Goal: Task Accomplishment & Management: Manage account settings

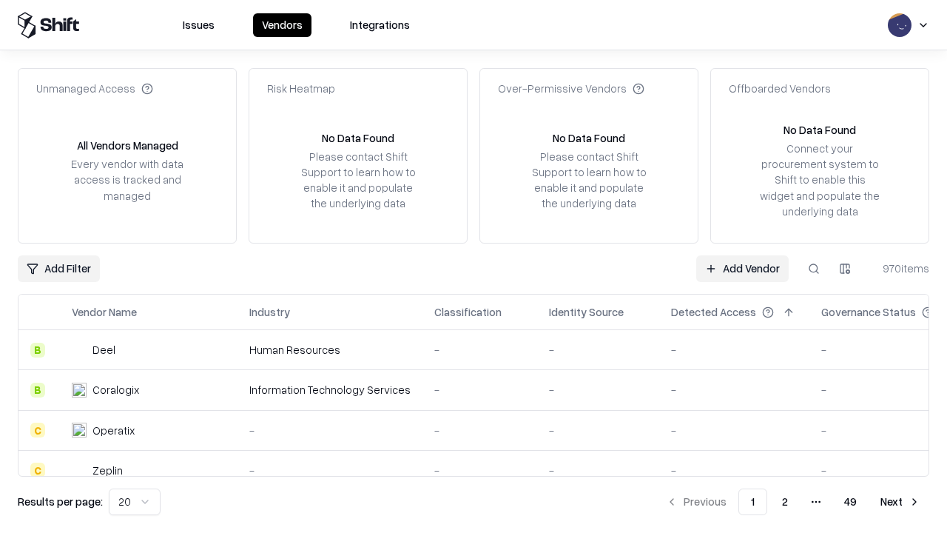
click at [742, 268] on link "Add Vendor" at bounding box center [743, 268] width 93 height 27
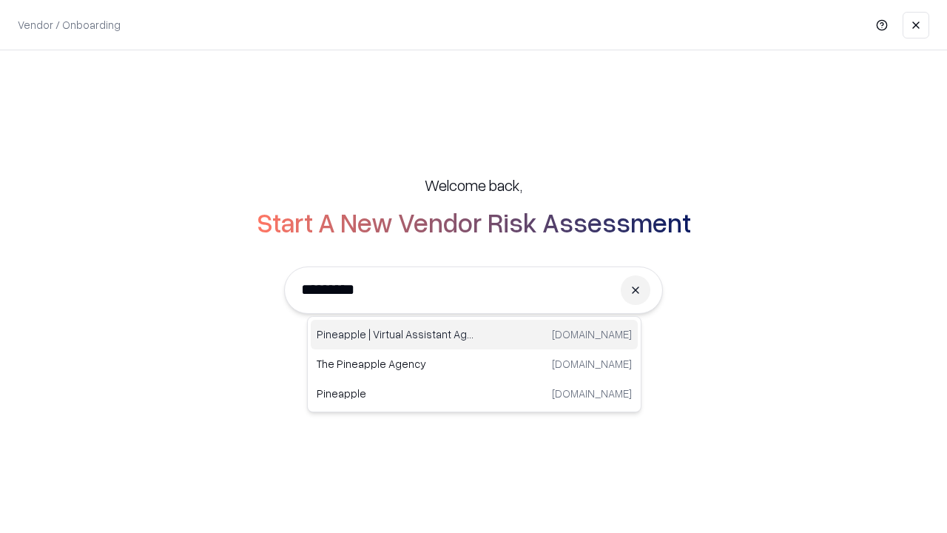
click at [474, 335] on div "Pineapple | Virtual Assistant Agency trypineapple.com" at bounding box center [474, 335] width 327 height 30
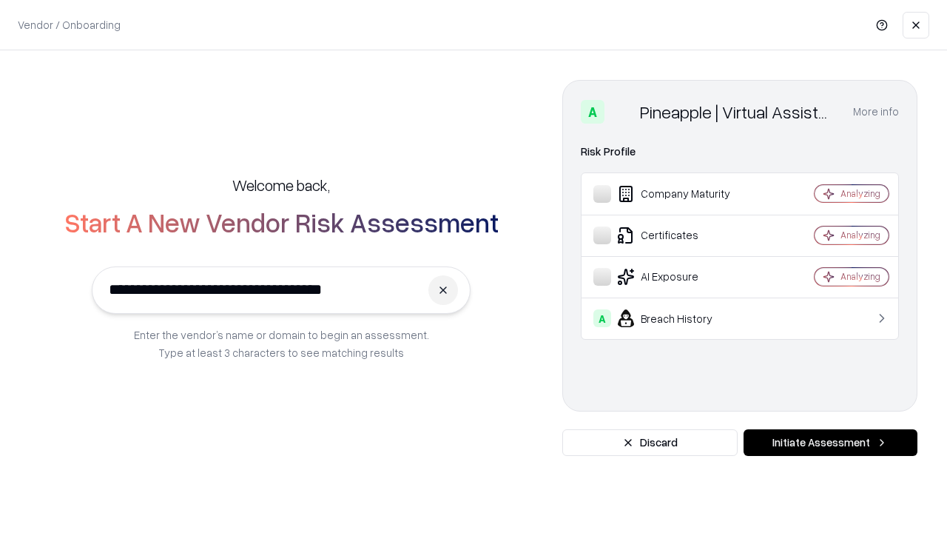
type input "**********"
click at [831, 443] on button "Initiate Assessment" at bounding box center [831, 442] width 174 height 27
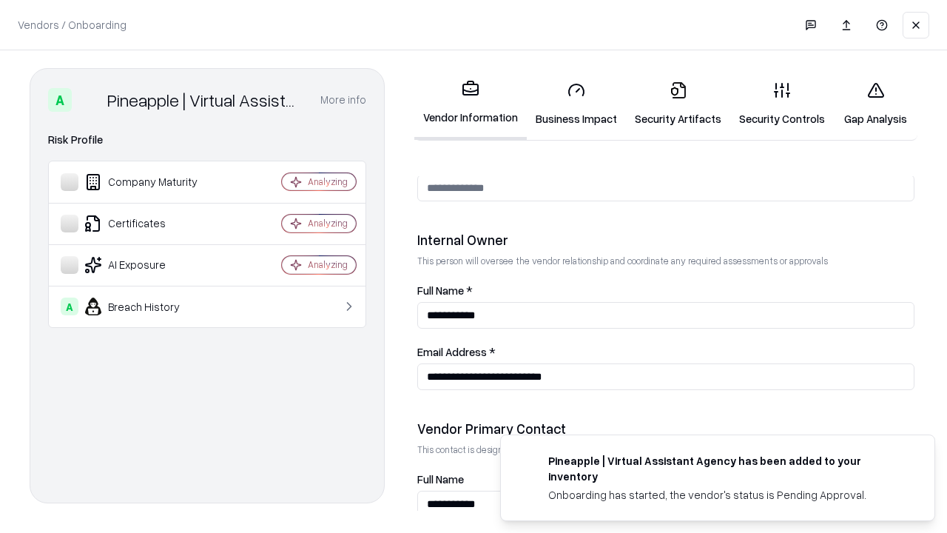
scroll to position [767, 0]
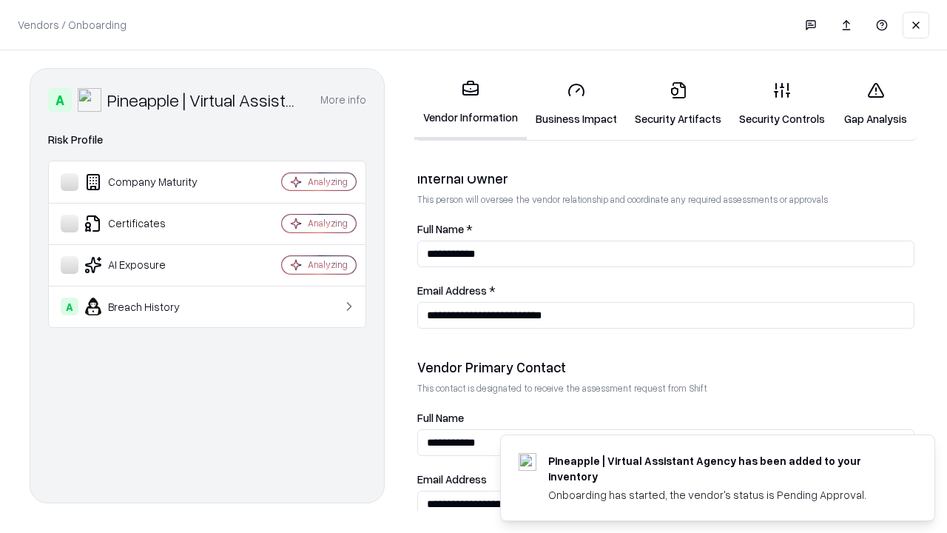
click at [577, 104] on link "Business Impact" at bounding box center [576, 104] width 99 height 69
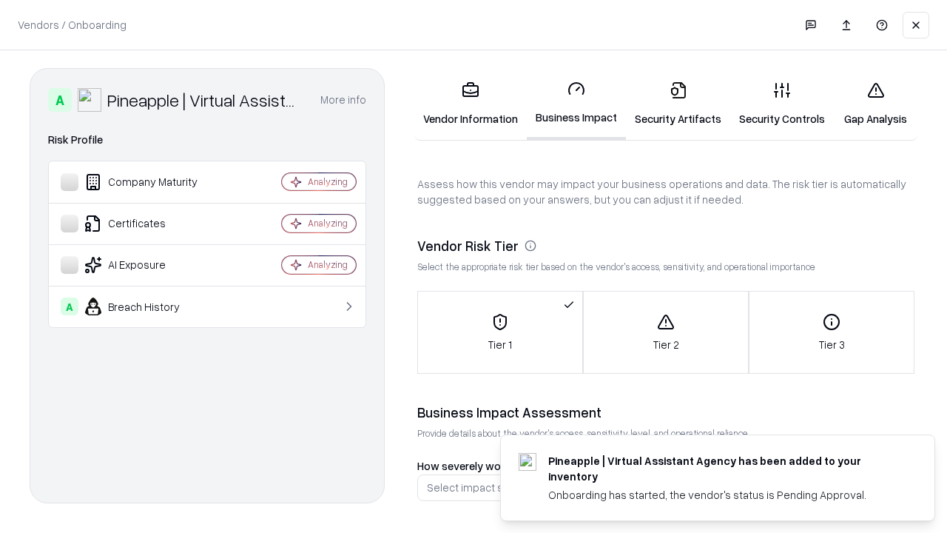
click at [678, 104] on link "Security Artifacts" at bounding box center [678, 104] width 104 height 69
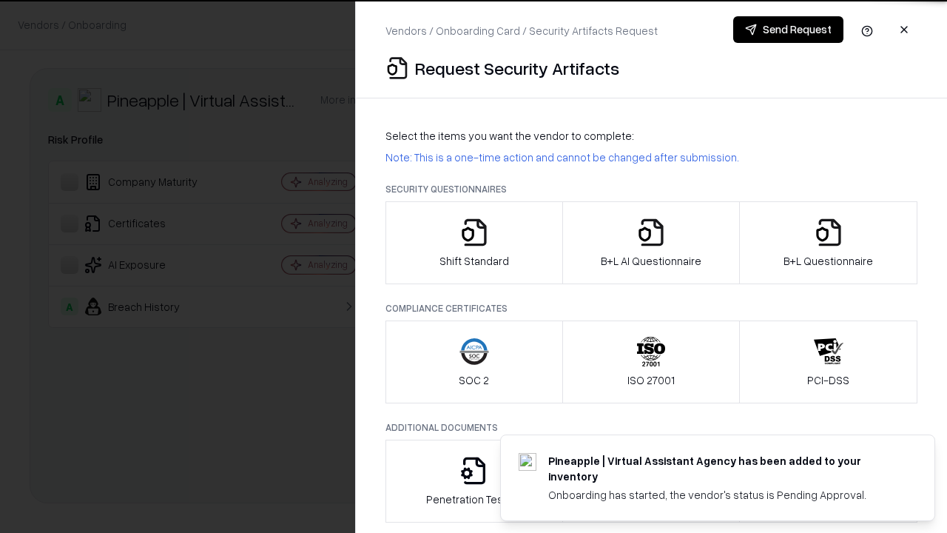
click at [474, 243] on icon "button" at bounding box center [475, 233] width 30 height 30
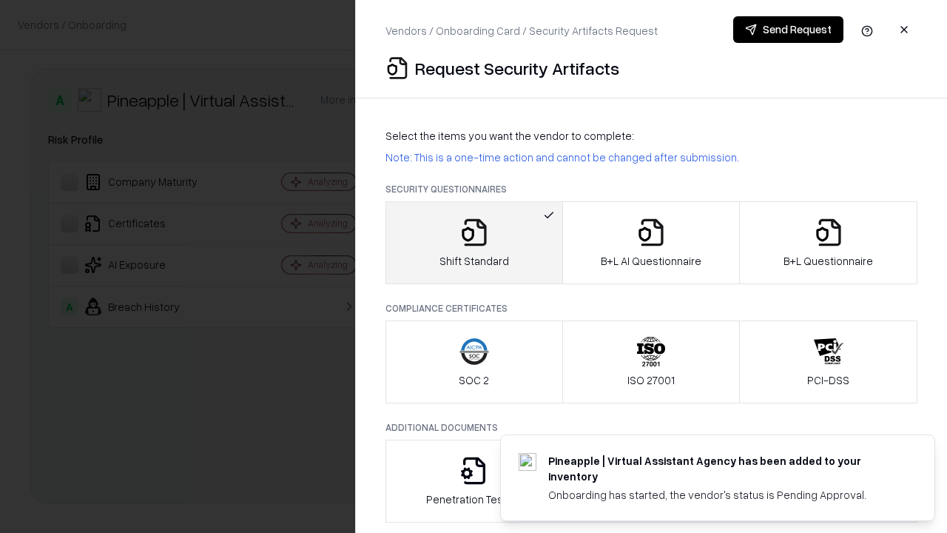
click at [788, 30] on button "Send Request" at bounding box center [789, 29] width 110 height 27
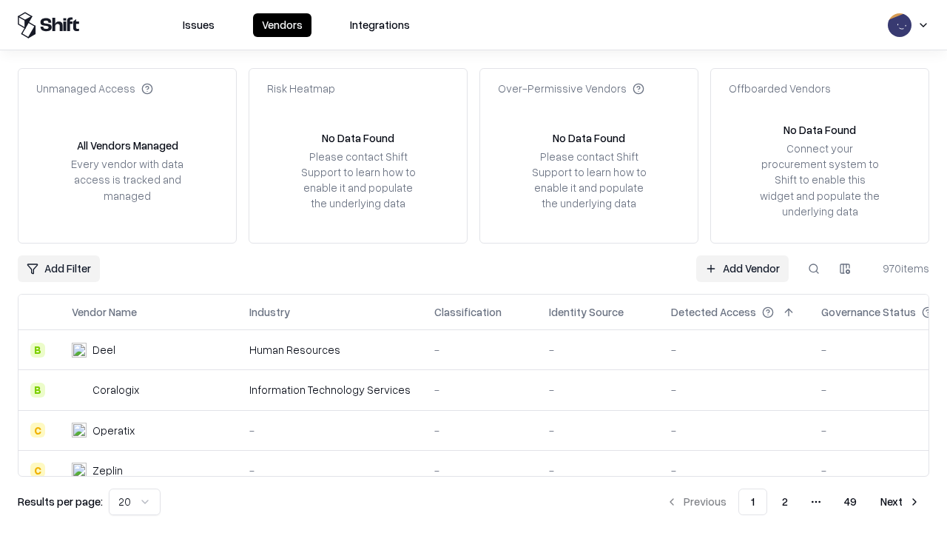
click at [814, 268] on button at bounding box center [814, 268] width 27 height 27
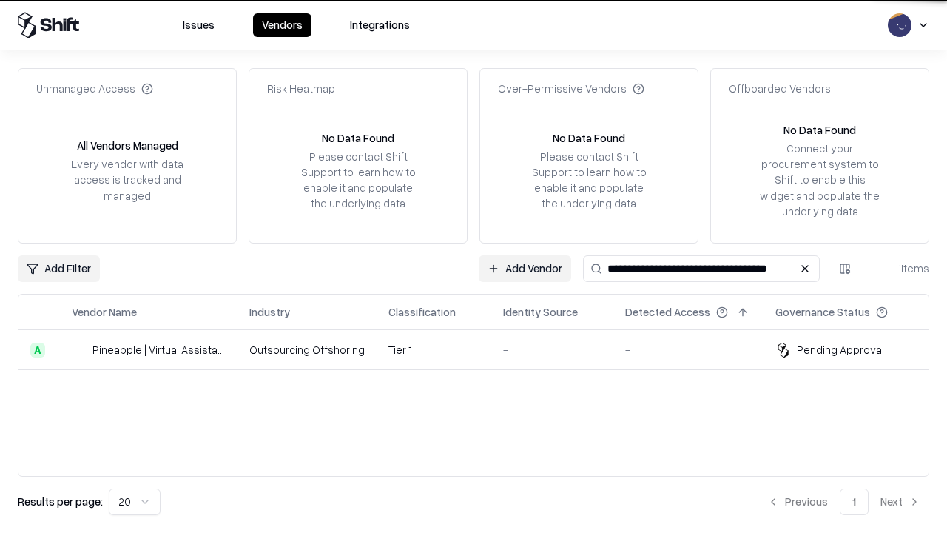
type input "**********"
click at [483, 349] on td "Tier 1" at bounding box center [434, 350] width 115 height 40
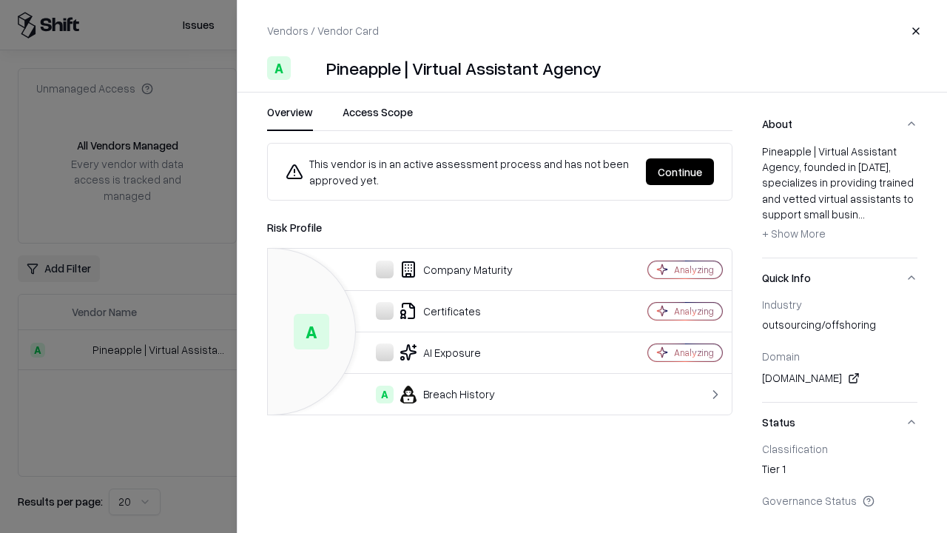
click at [680, 172] on button "Continue" at bounding box center [680, 171] width 68 height 27
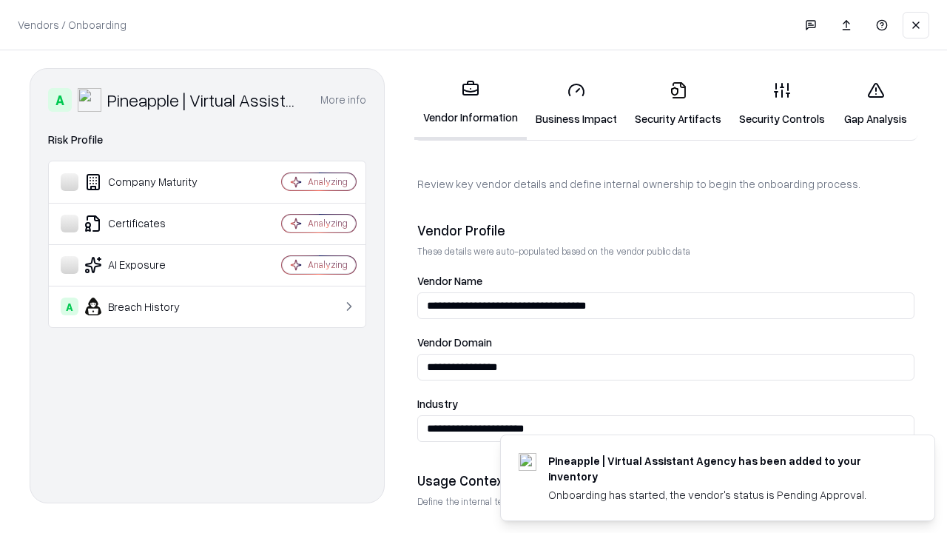
click at [678, 104] on link "Security Artifacts" at bounding box center [678, 104] width 104 height 69
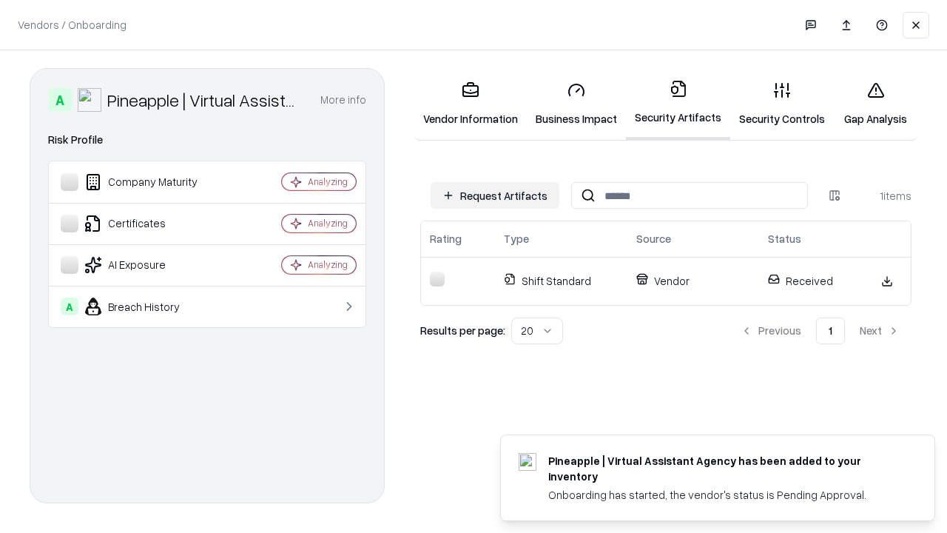
click at [876, 104] on link "Gap Analysis" at bounding box center [876, 104] width 84 height 69
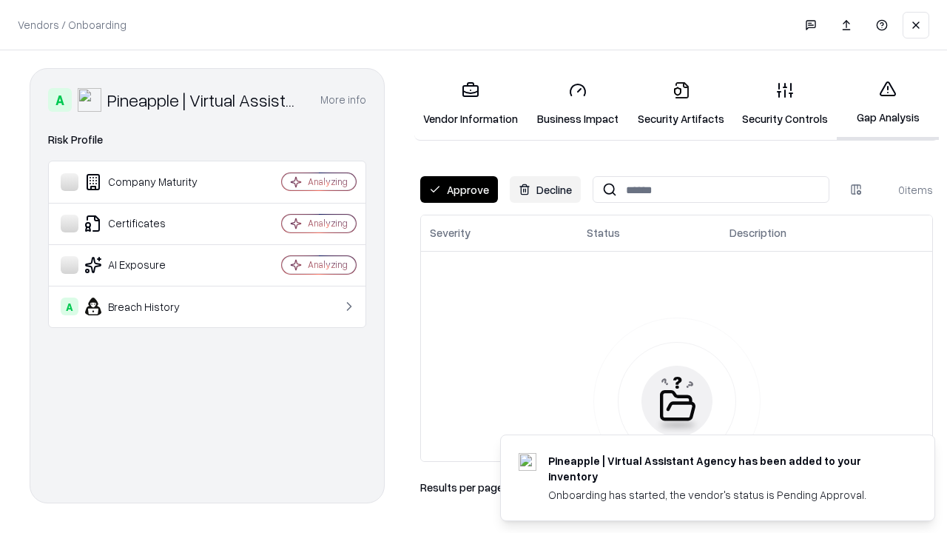
click at [459, 189] on button "Approve" at bounding box center [459, 189] width 78 height 27
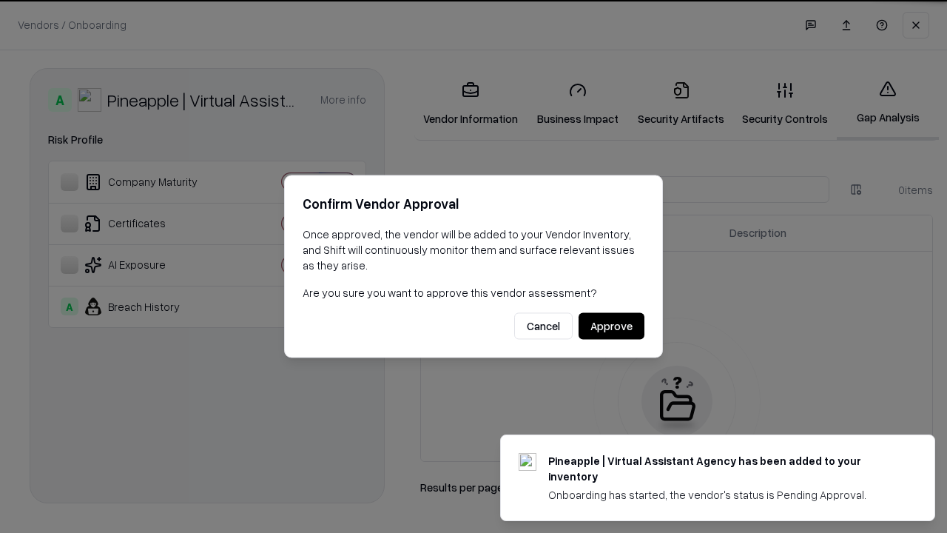
click at [611, 326] on button "Approve" at bounding box center [612, 326] width 66 height 27
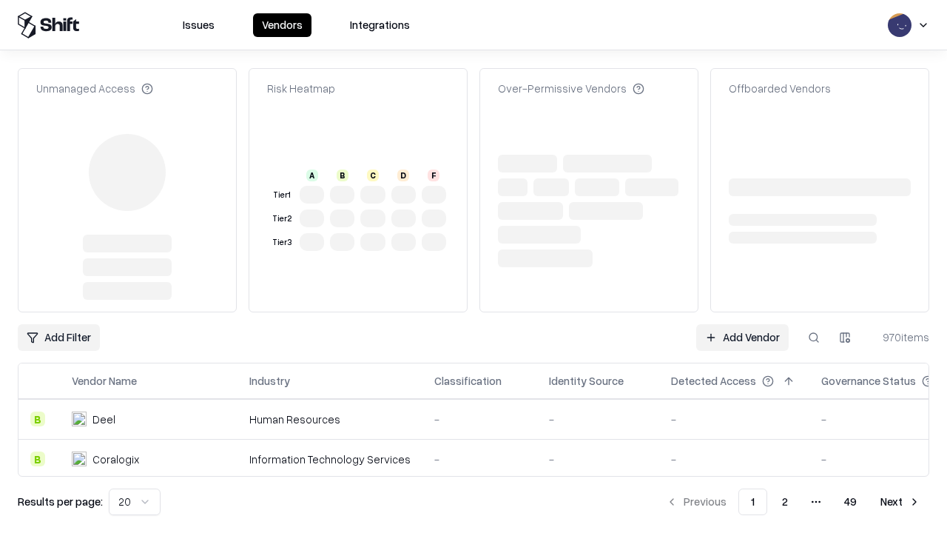
type input "**********"
click at [742, 324] on link "Add Vendor" at bounding box center [743, 337] width 93 height 27
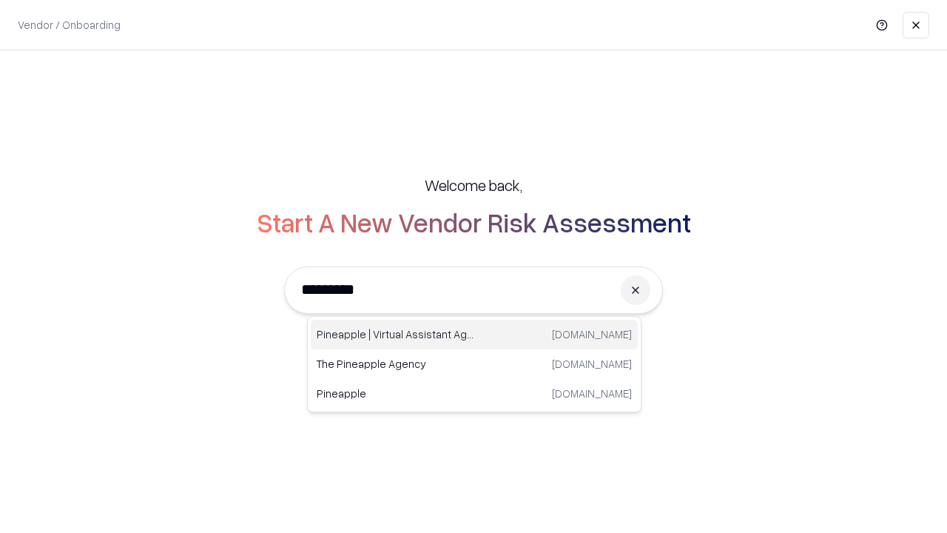
click at [474, 335] on div "Pineapple | Virtual Assistant Agency [DOMAIN_NAME]" at bounding box center [474, 335] width 327 height 30
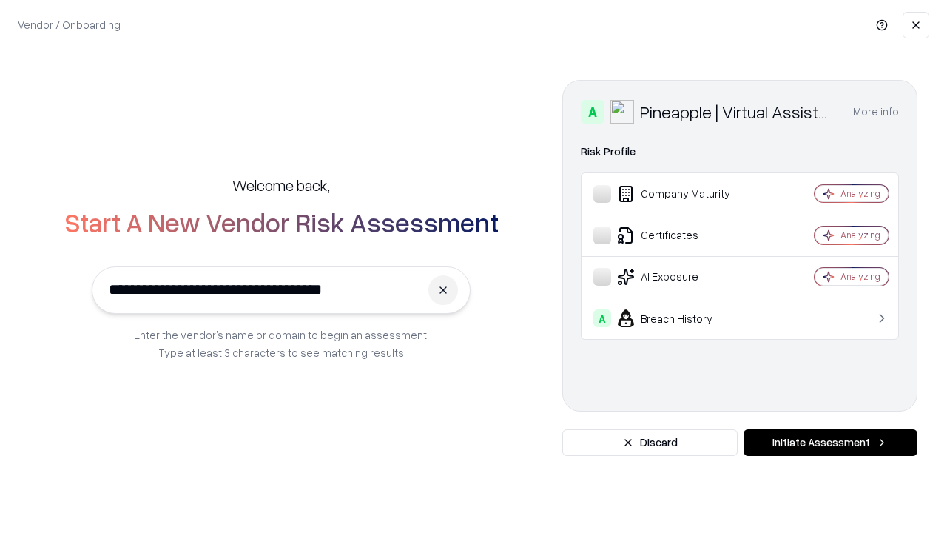
type input "**********"
click at [831, 443] on button "Initiate Assessment" at bounding box center [831, 442] width 174 height 27
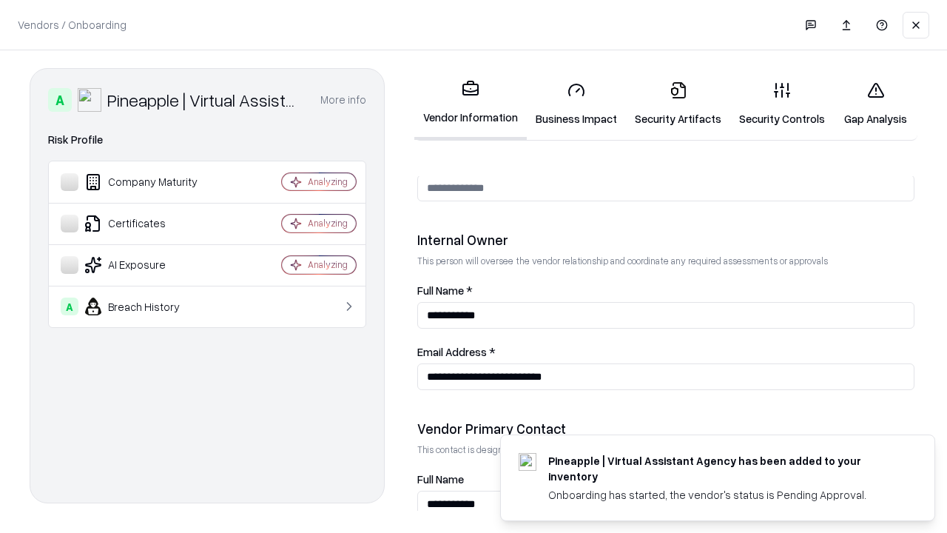
scroll to position [767, 0]
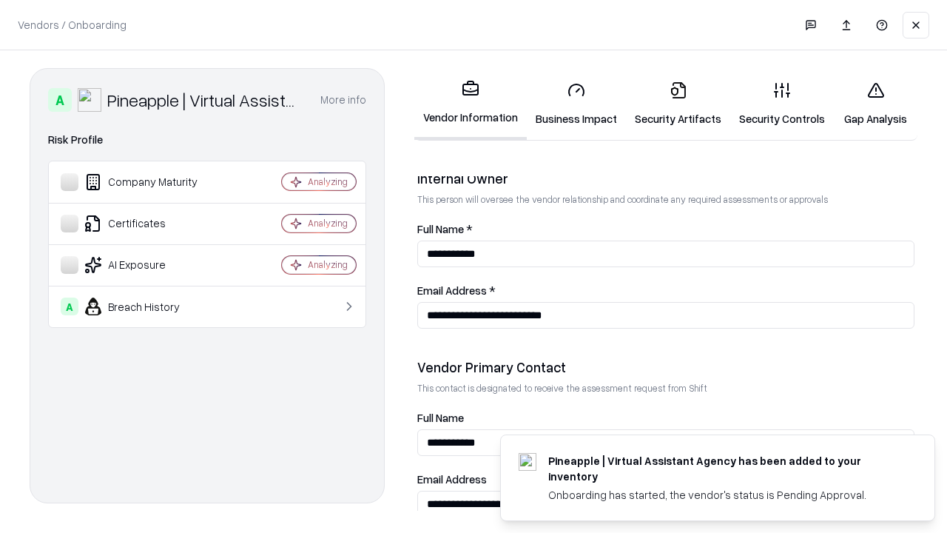
click at [876, 104] on link "Gap Analysis" at bounding box center [876, 104] width 84 height 69
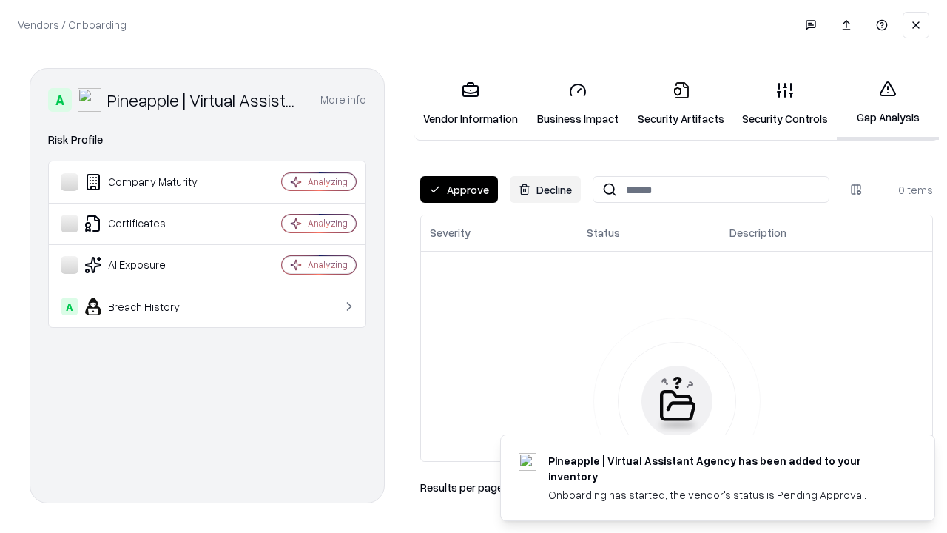
click at [459, 189] on button "Approve" at bounding box center [459, 189] width 78 height 27
